Goal: Find specific page/section: Find specific page/section

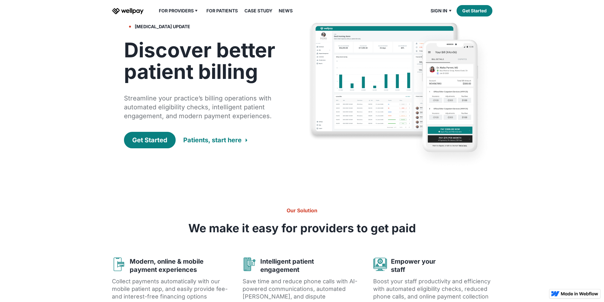
click at [254, 15] on link "Case Study" at bounding box center [259, 11] width 36 height 8
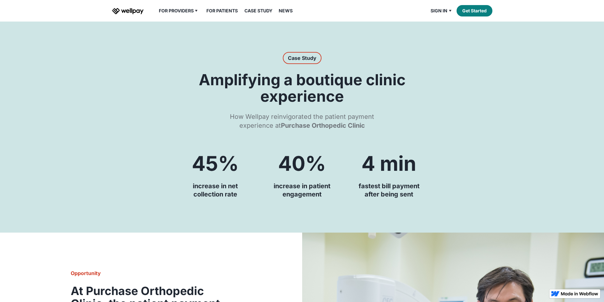
click at [225, 15] on link "For Patients" at bounding box center [222, 11] width 39 height 8
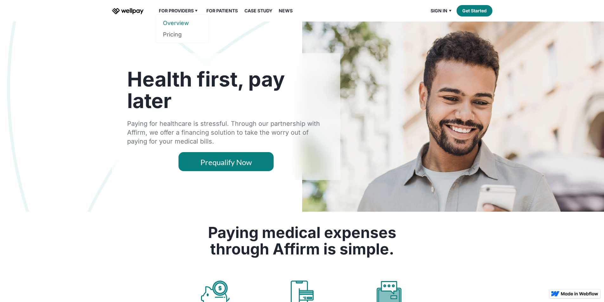
click at [178, 29] on link "Overview" at bounding box center [182, 22] width 38 height 11
